Goal: Information Seeking & Learning: Learn about a topic

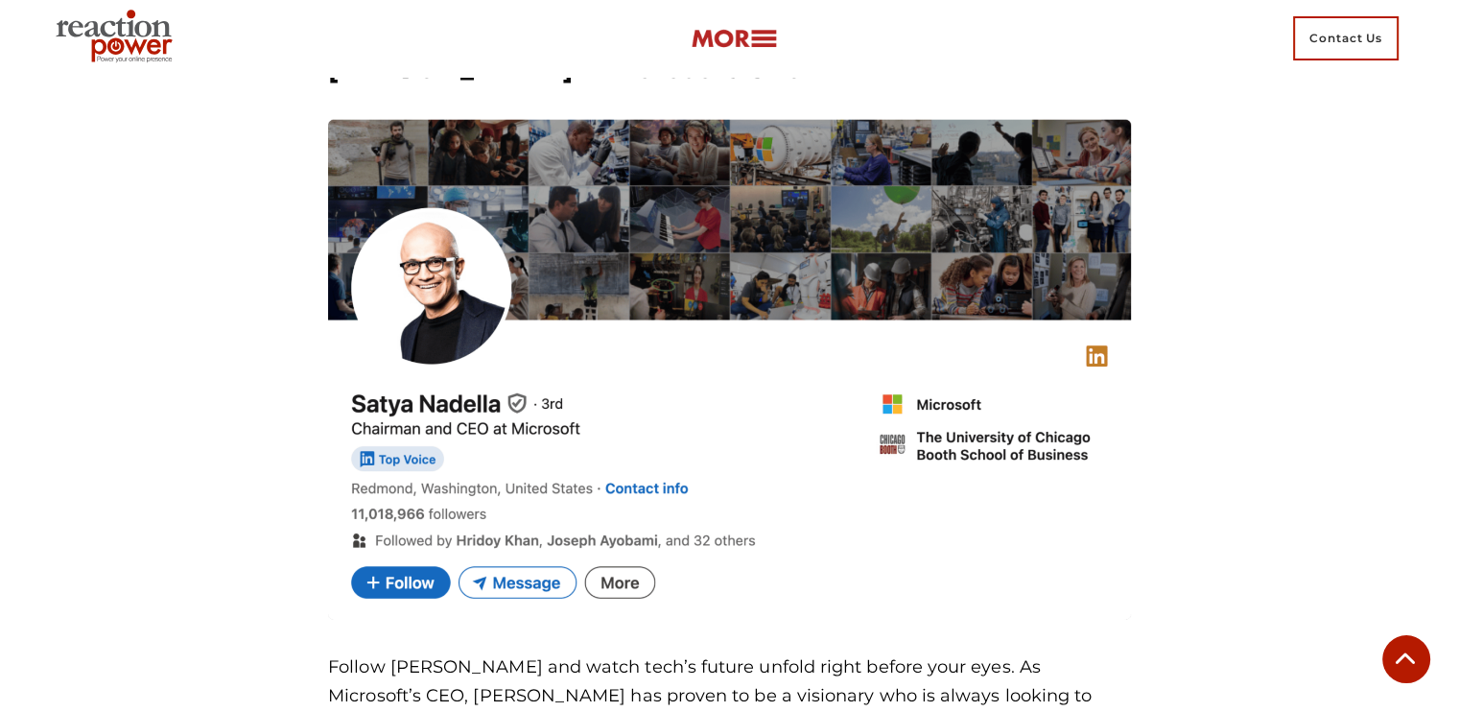
scroll to position [4881, 0]
click at [763, 255] on img at bounding box center [729, 371] width 803 height 500
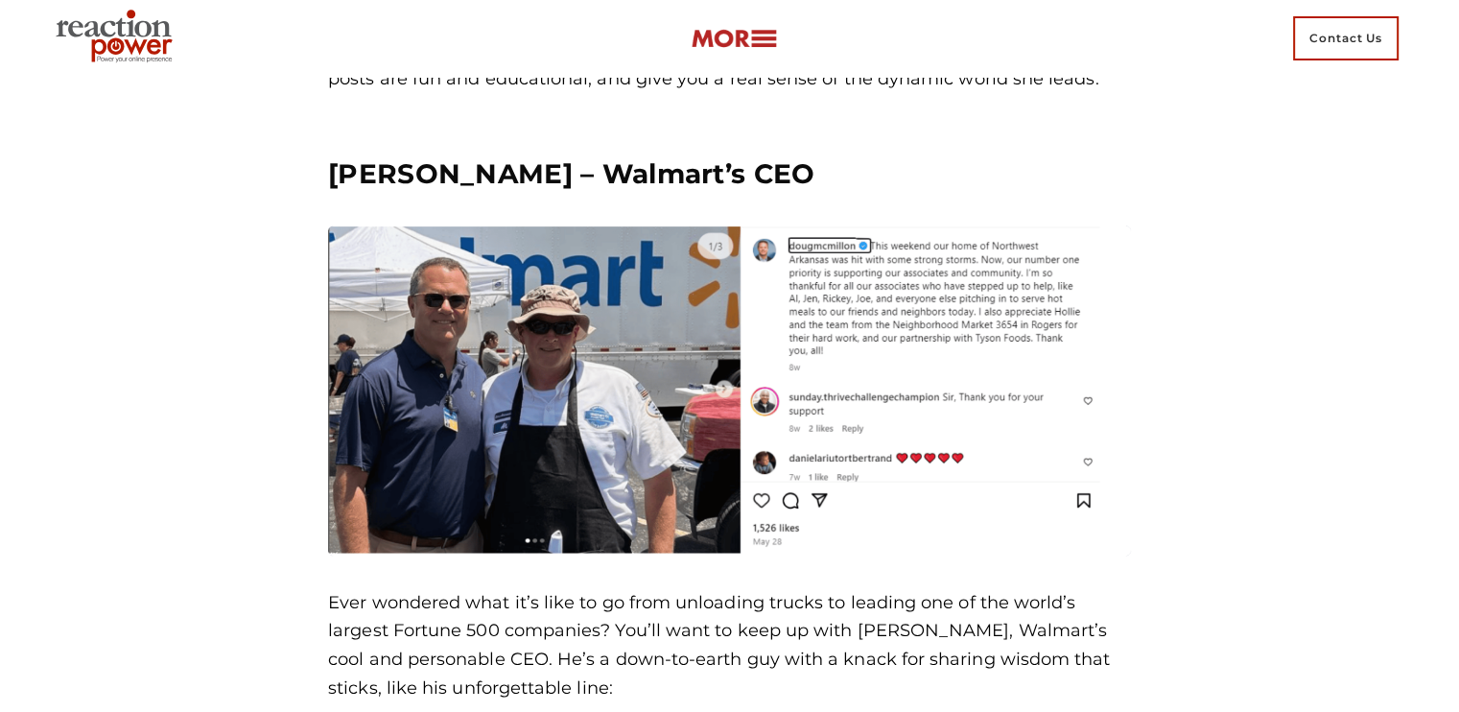
scroll to position [2089, 0]
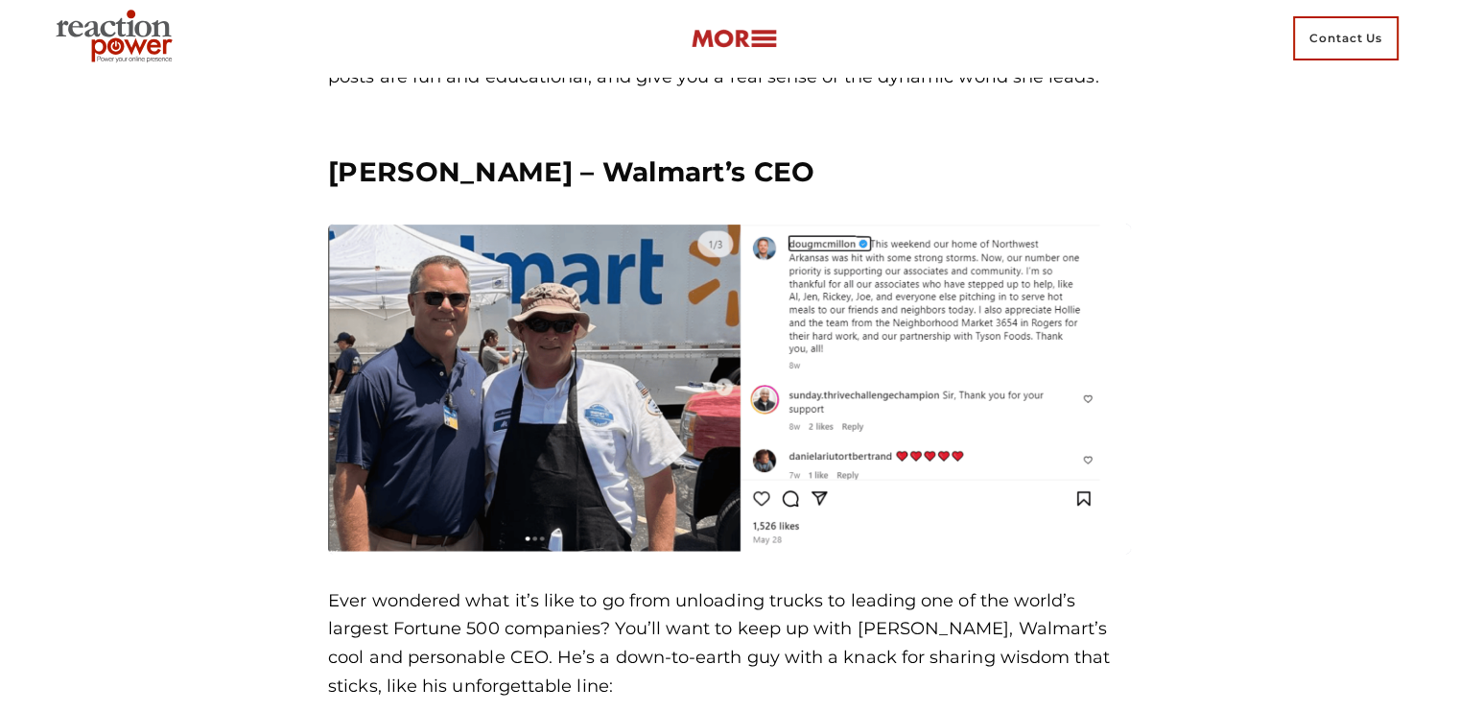
click at [825, 538] on img at bounding box center [729, 388] width 803 height 330
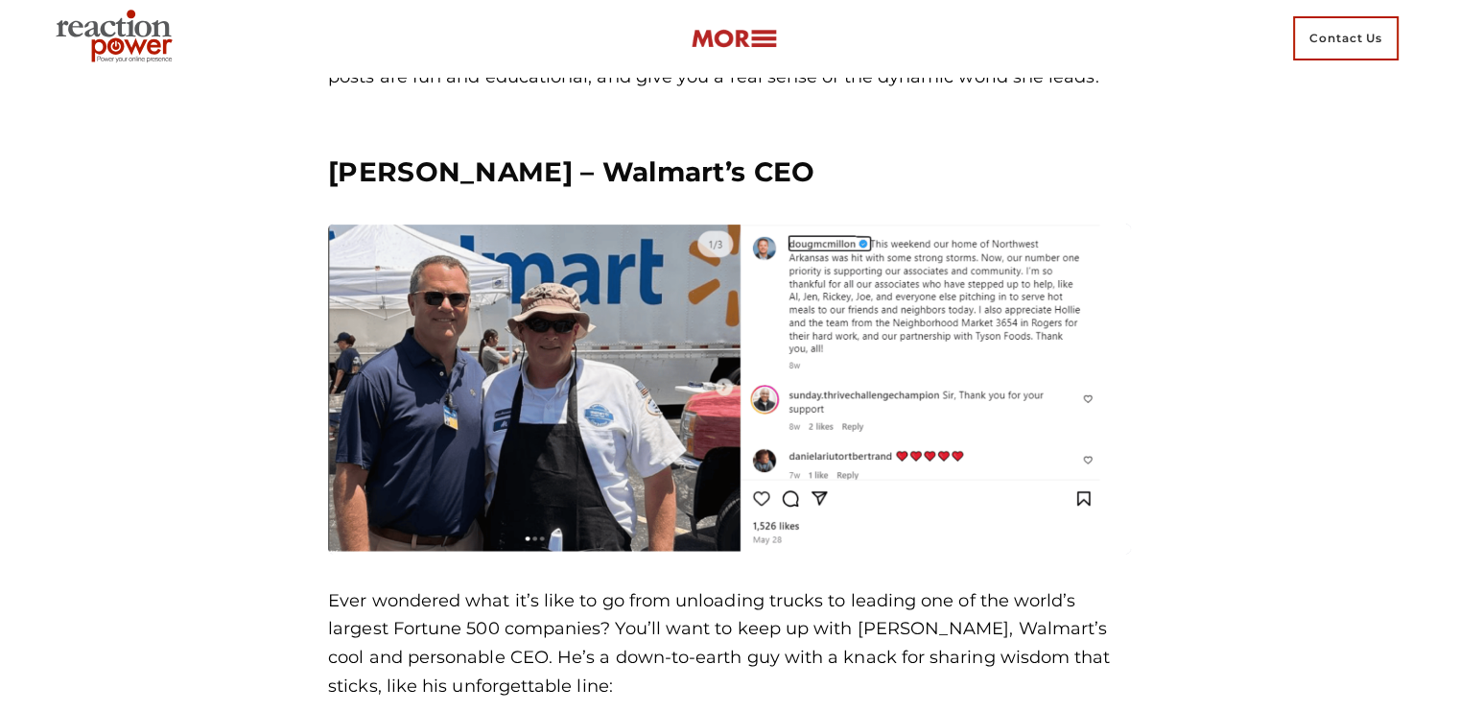
click at [825, 538] on img at bounding box center [729, 388] width 803 height 330
click at [829, 569] on div "[PERSON_NAME] – Walmart’s CEO Ever wondered what it’s like to go from unloading…" at bounding box center [729, 557] width 803 height 807
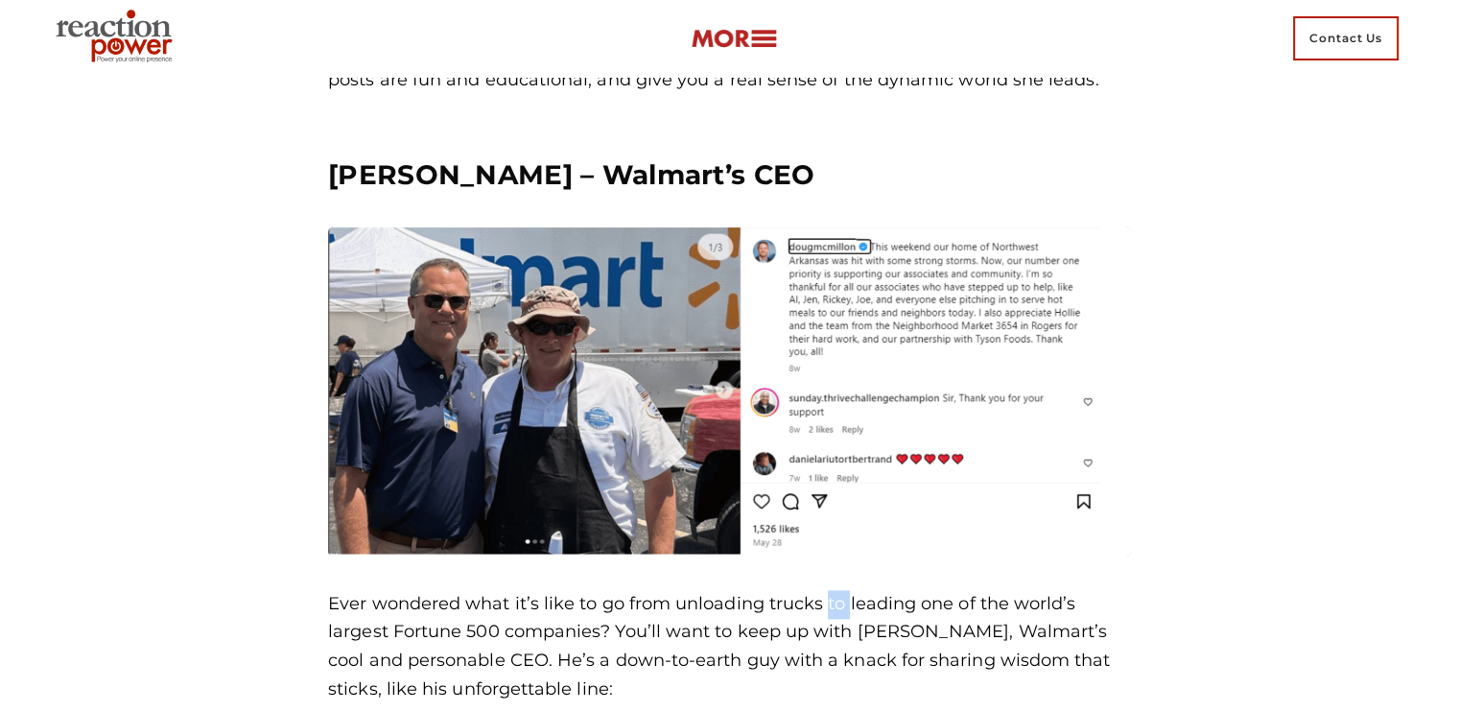
scroll to position [2082, 0]
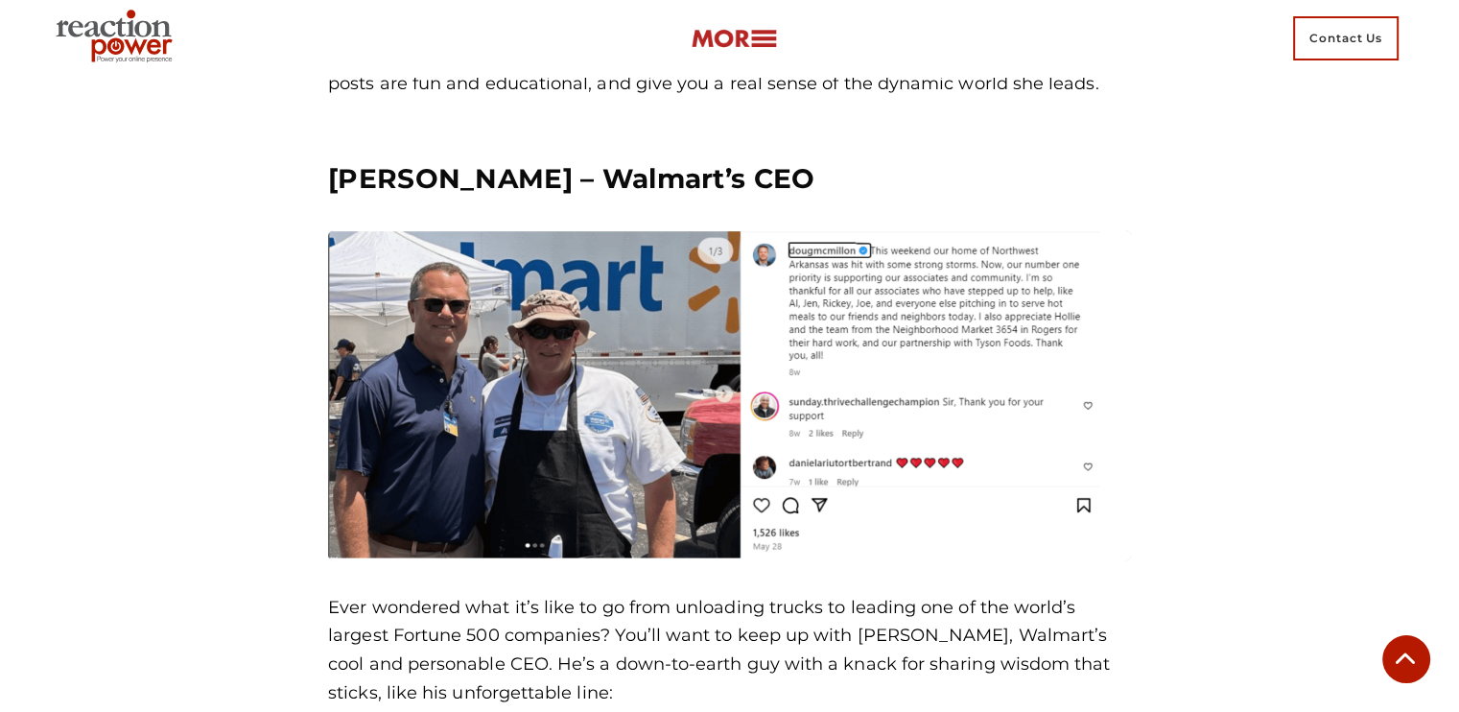
click at [852, 581] on div "[PERSON_NAME] – Walmart’s CEO Ever wondered what it’s like to go from unloading…" at bounding box center [729, 564] width 803 height 807
click at [851, 581] on div "[PERSON_NAME] – Walmart’s CEO Ever wondered what it’s like to go from unloading…" at bounding box center [729, 564] width 803 height 807
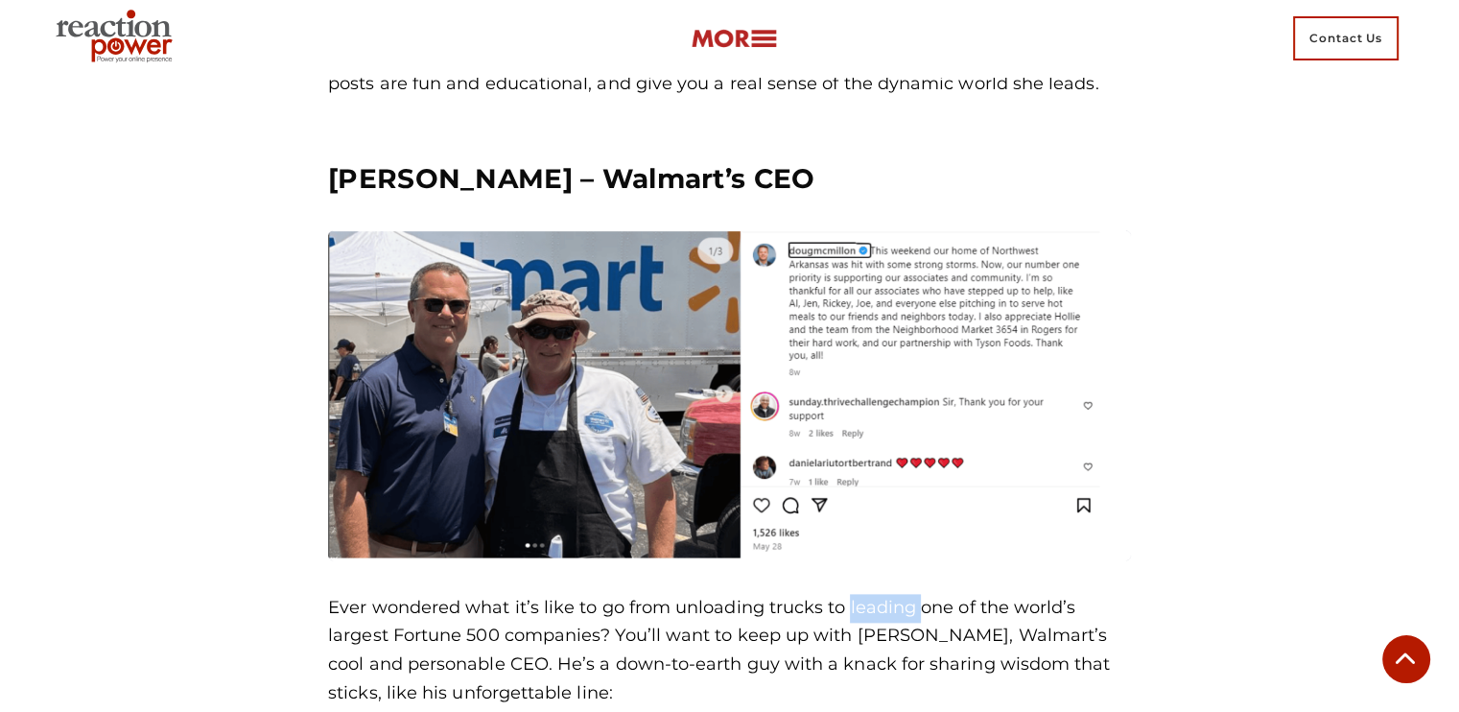
click at [851, 581] on div "[PERSON_NAME] – Walmart’s CEO Ever wondered what it’s like to go from unloading…" at bounding box center [729, 564] width 803 height 807
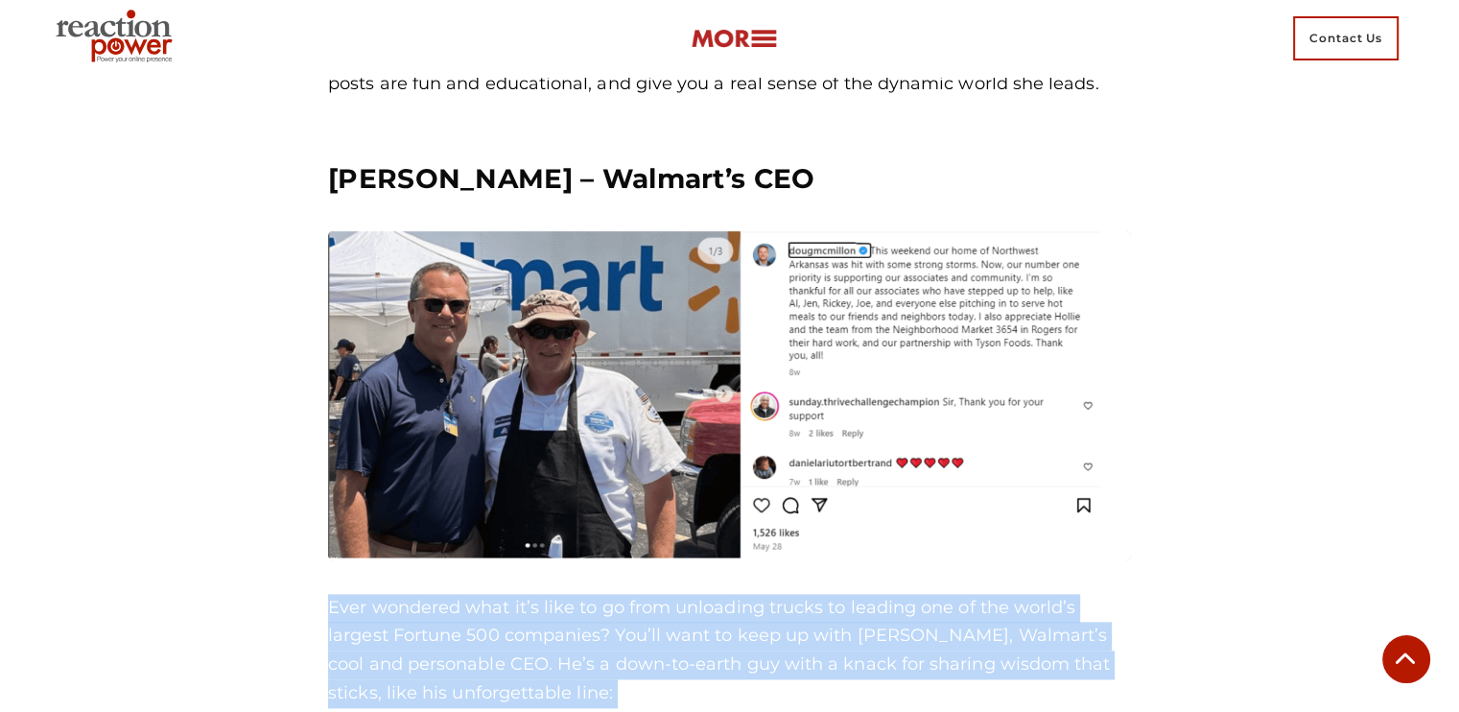
click at [851, 581] on div "[PERSON_NAME] – Walmart’s CEO Ever wondered what it’s like to go from unloading…" at bounding box center [729, 564] width 803 height 807
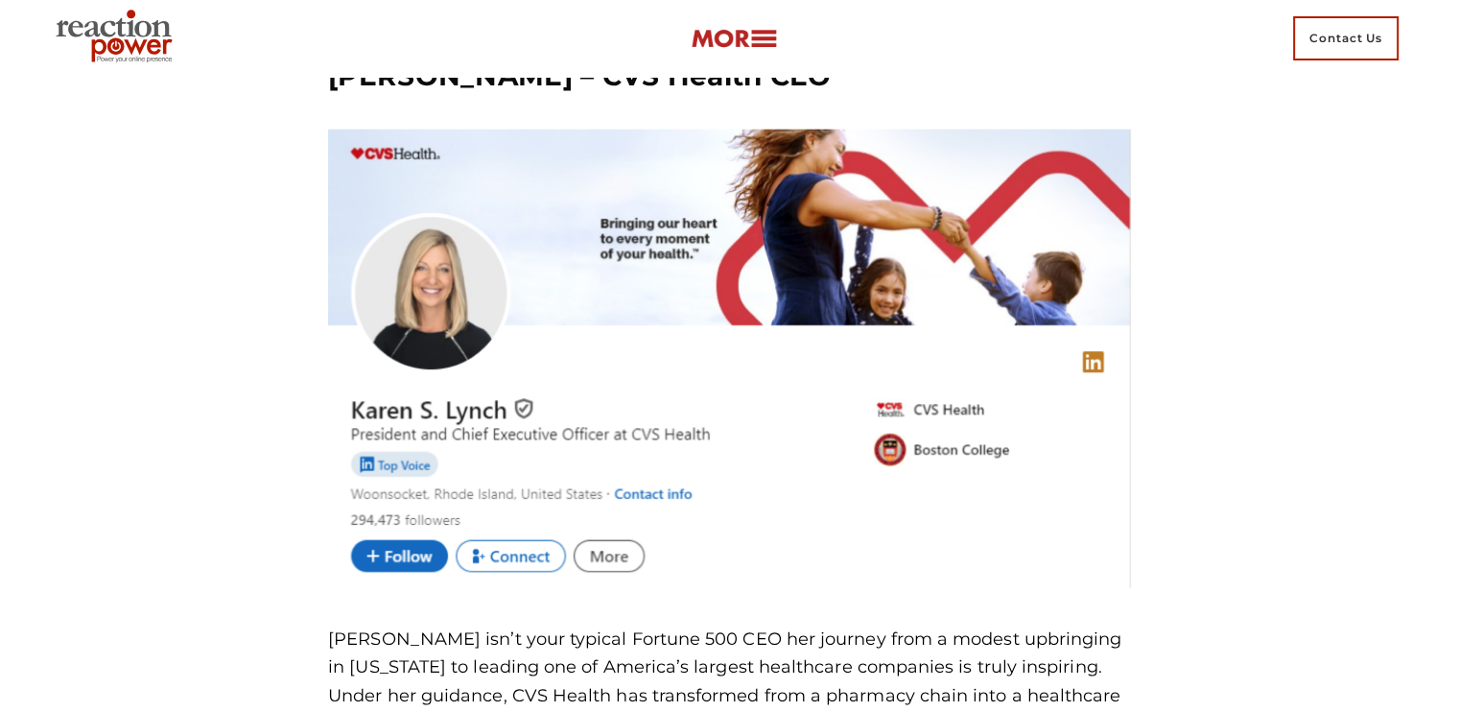
scroll to position [3985, 0]
click at [811, 231] on img at bounding box center [729, 358] width 803 height 463
click at [805, 222] on img at bounding box center [729, 358] width 803 height 463
click at [809, 208] on img at bounding box center [729, 358] width 803 height 463
click at [808, 218] on img at bounding box center [729, 358] width 803 height 463
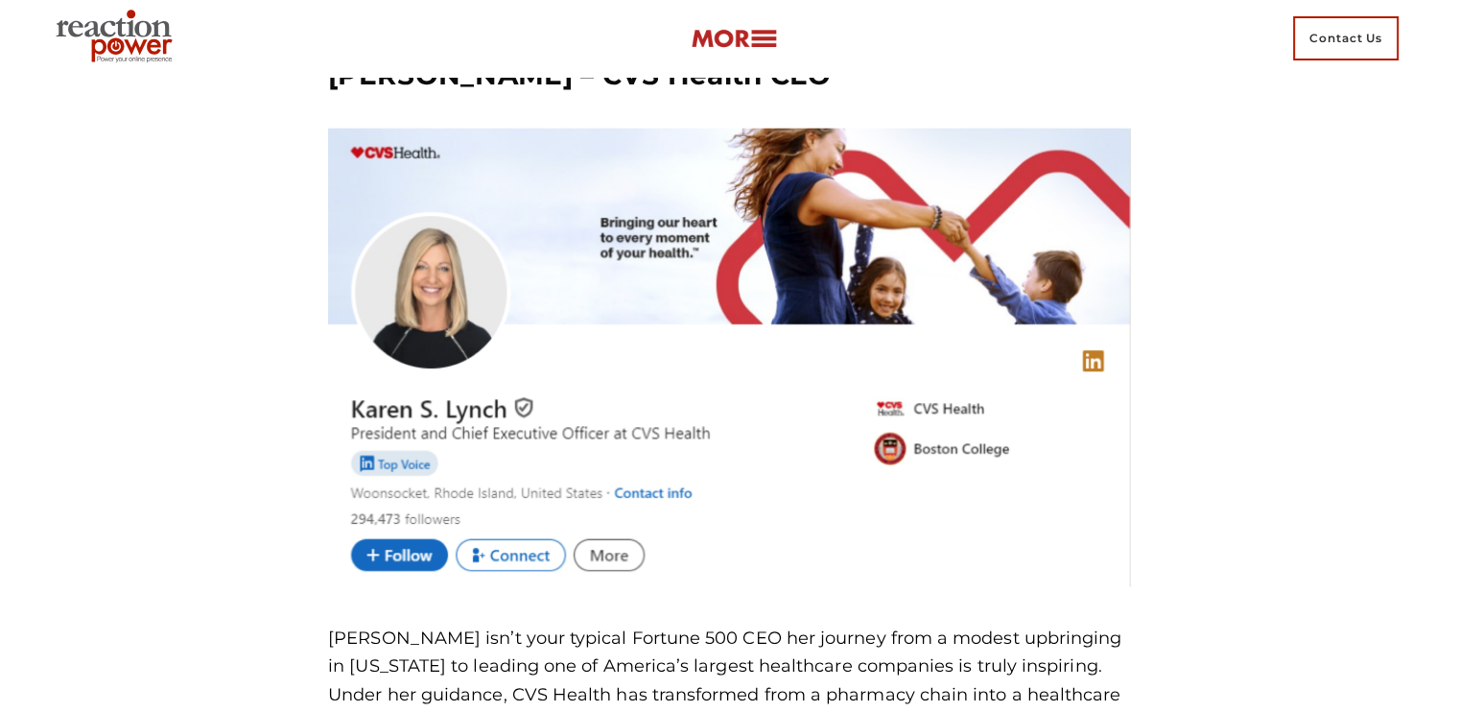
click at [805, 285] on img at bounding box center [729, 358] width 803 height 463
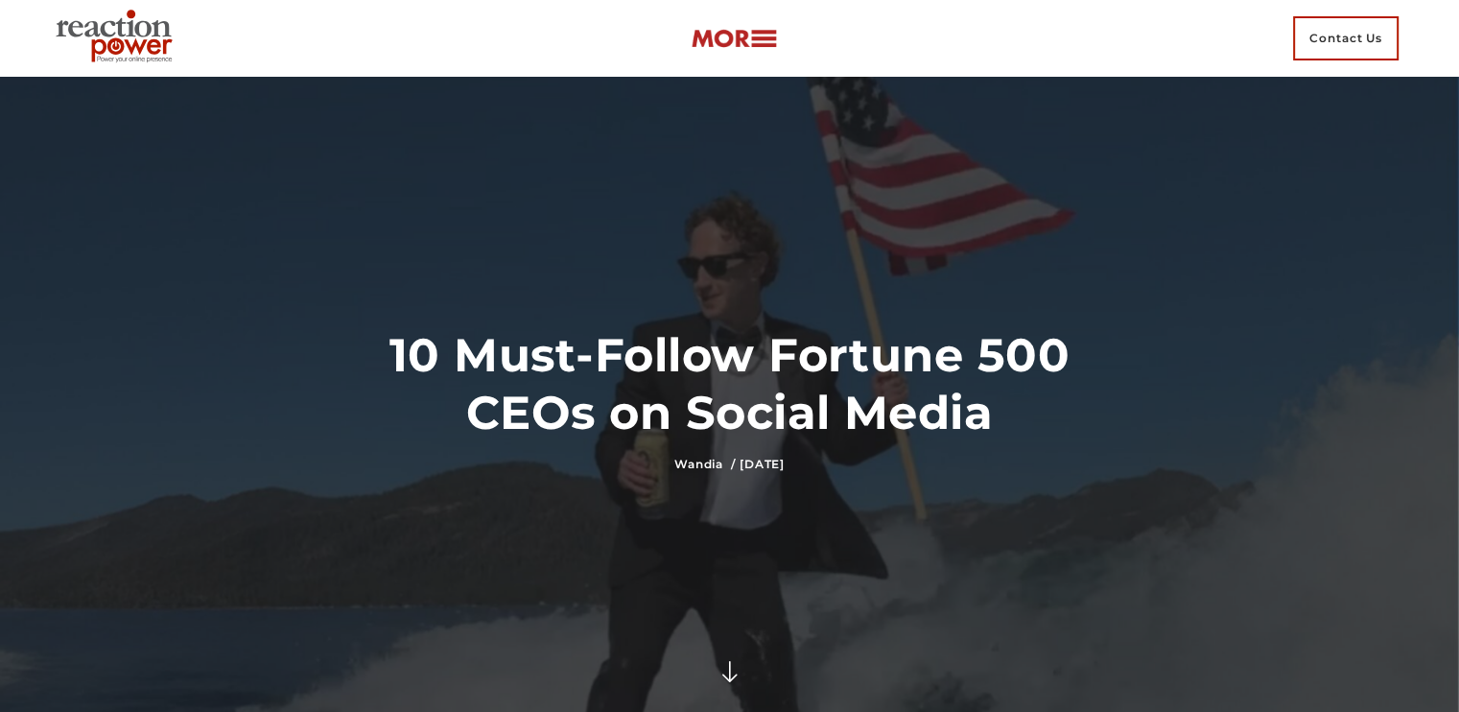
scroll to position [4, 0]
